Goal: Task Accomplishment & Management: Complete application form

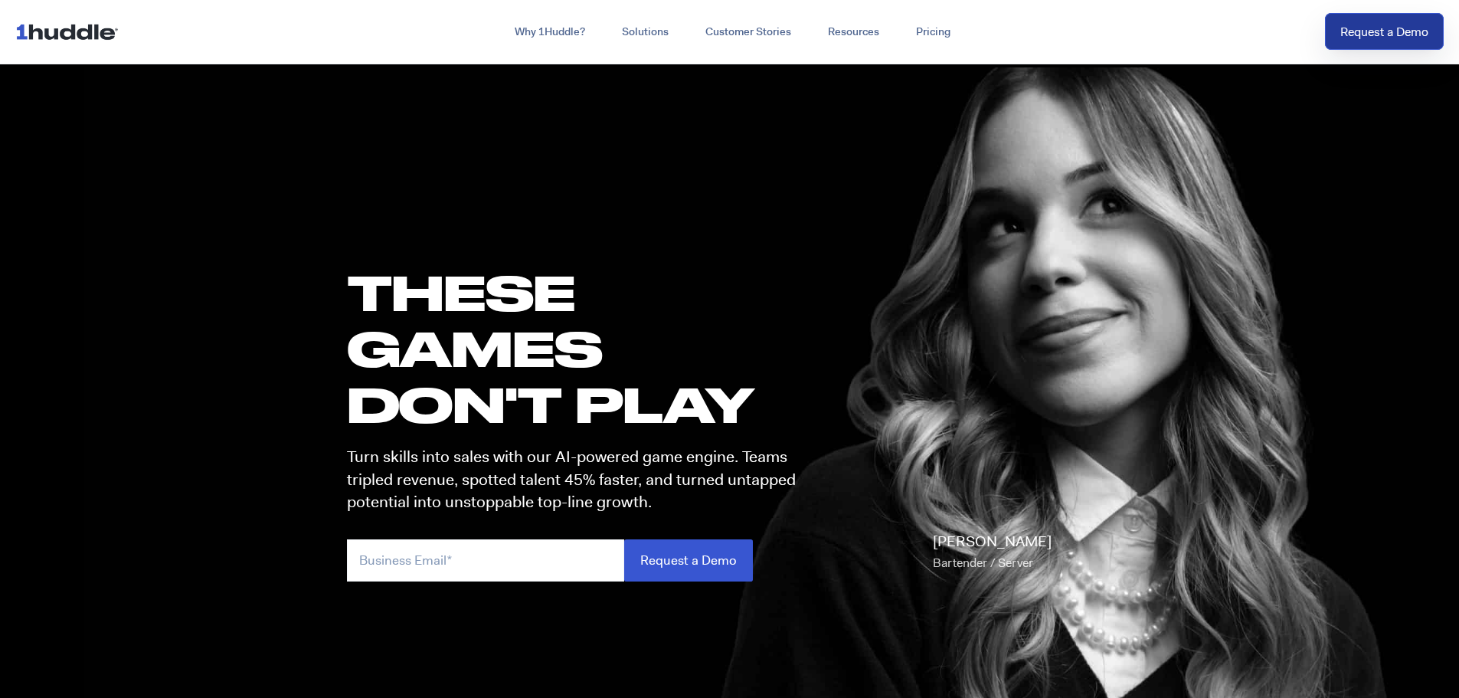
click at [1164, 35] on link "Request a Demo" at bounding box center [1384, 32] width 119 height 38
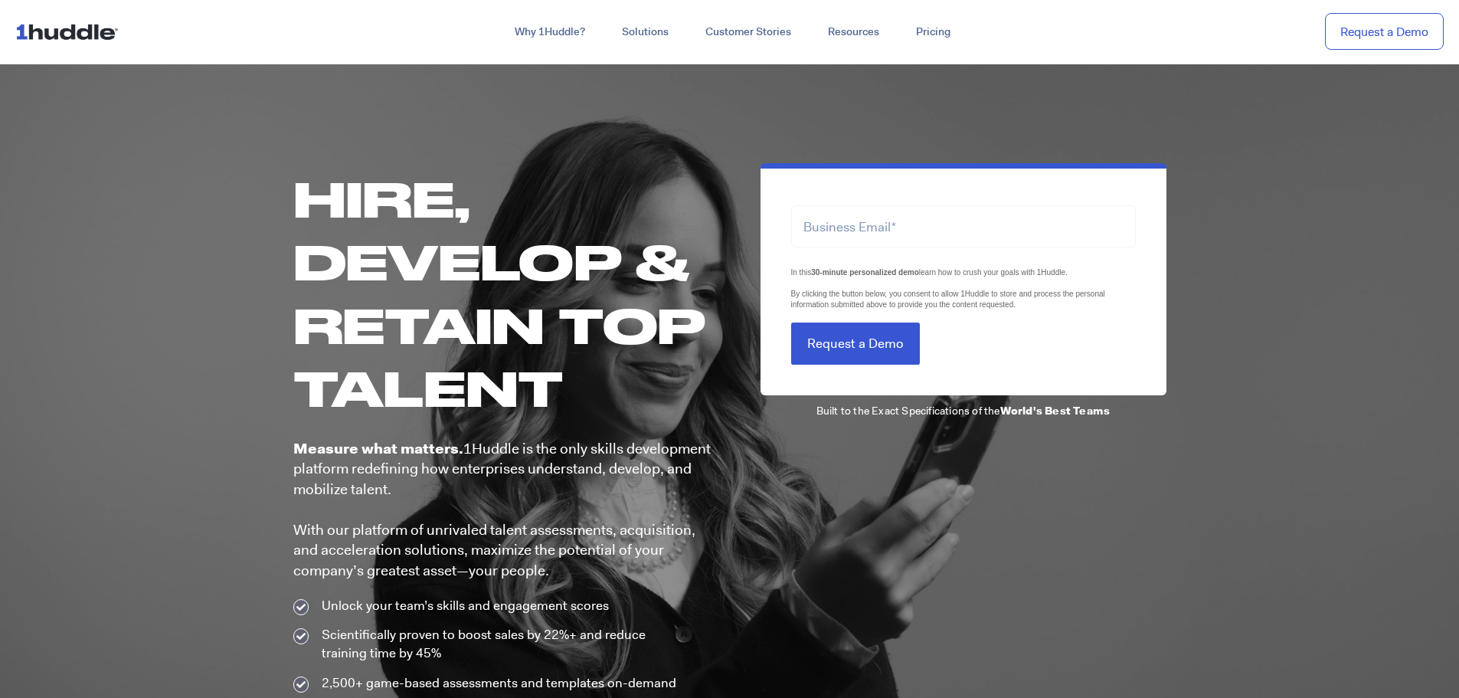
click at [842, 201] on div at bounding box center [963, 217] width 345 height 60
click at [886, 240] on input "email" at bounding box center [963, 226] width 345 height 42
type input "jmontarroyos@visabusinessplans.com"
click at [839, 335] on input "Request a Demo" at bounding box center [855, 343] width 129 height 42
